Goal: Find specific page/section: Find specific page/section

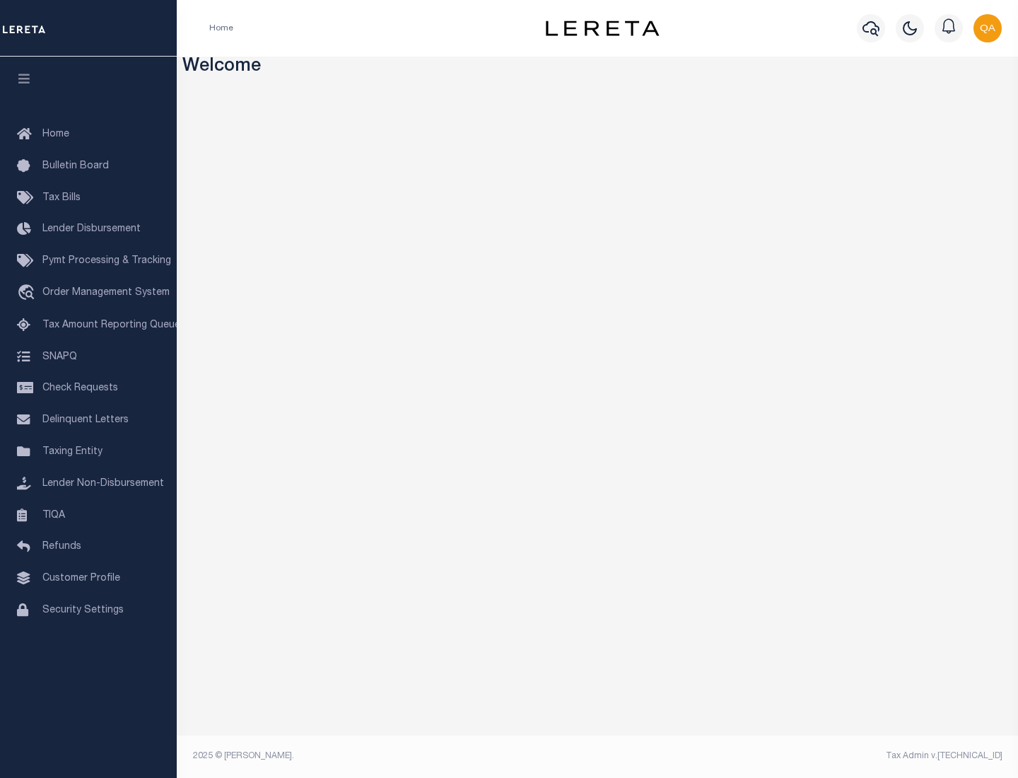
click at [88, 388] on span "Check Requests" at bounding box center [80, 388] width 76 height 10
select select "50"
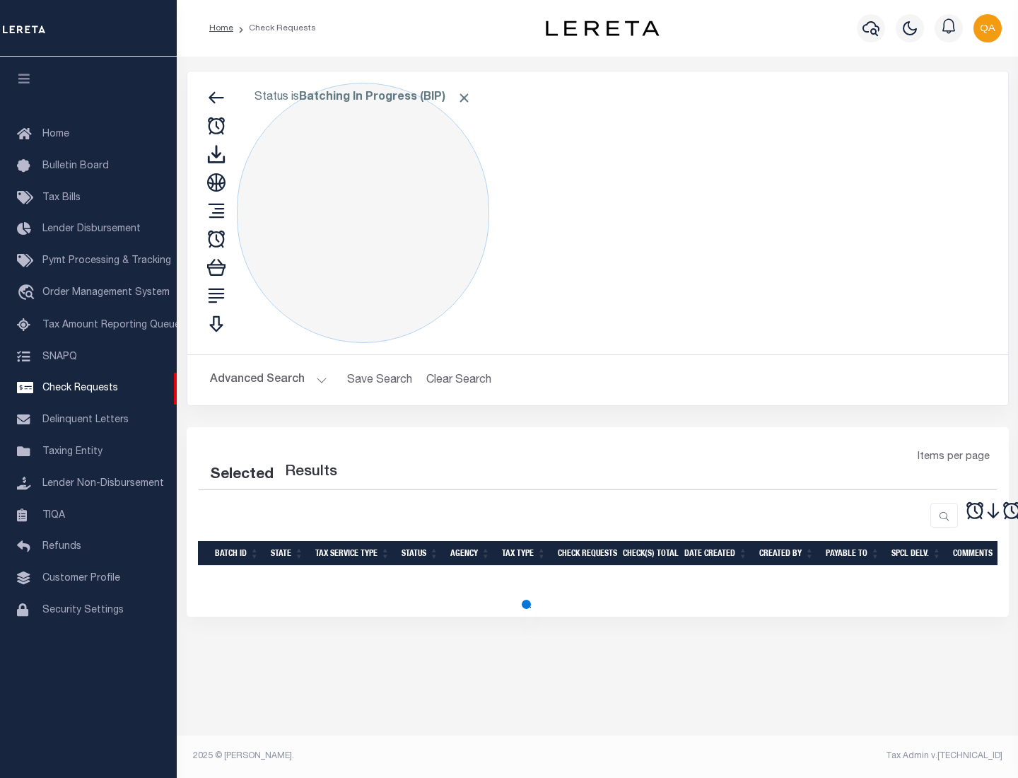
select select "50"
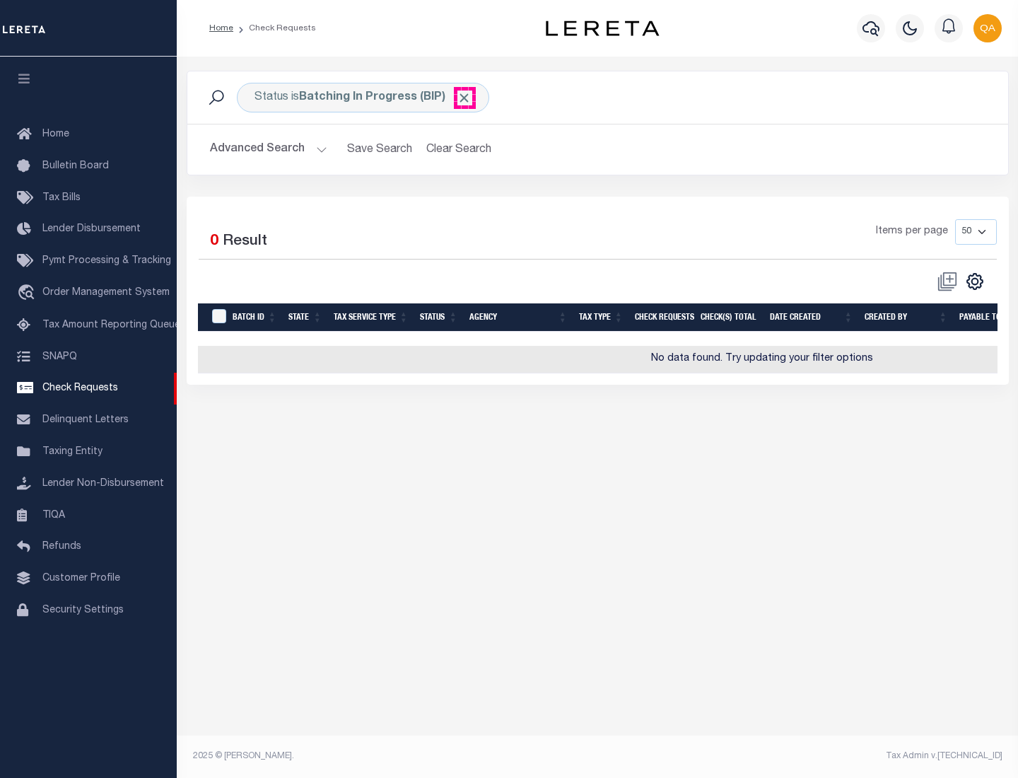
click at [464, 98] on span "Click to Remove" at bounding box center [464, 97] width 15 height 15
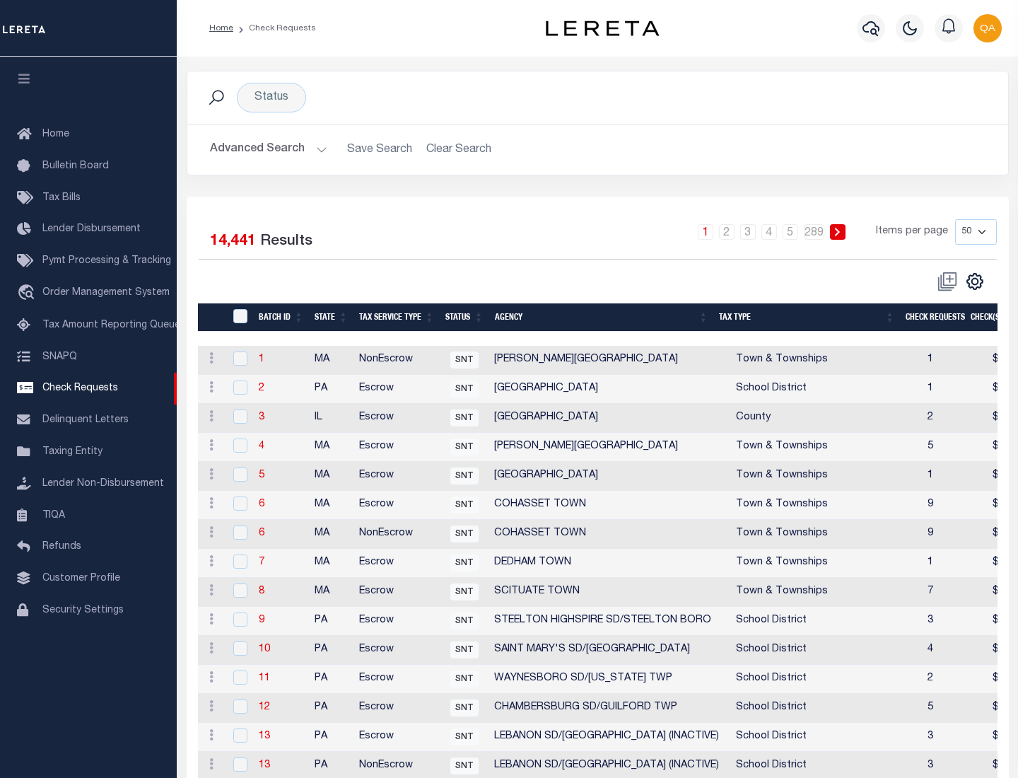
scroll to position [682, 0]
